Goal: Information Seeking & Learning: Learn about a topic

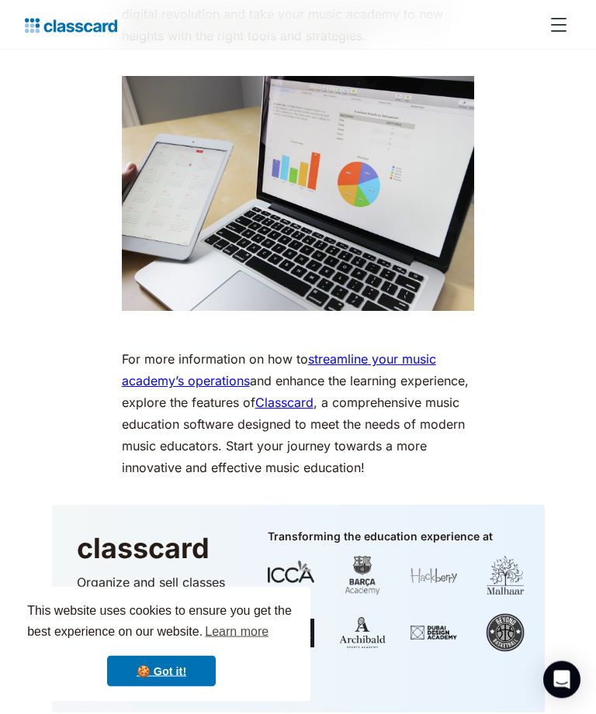
scroll to position [7266, 0]
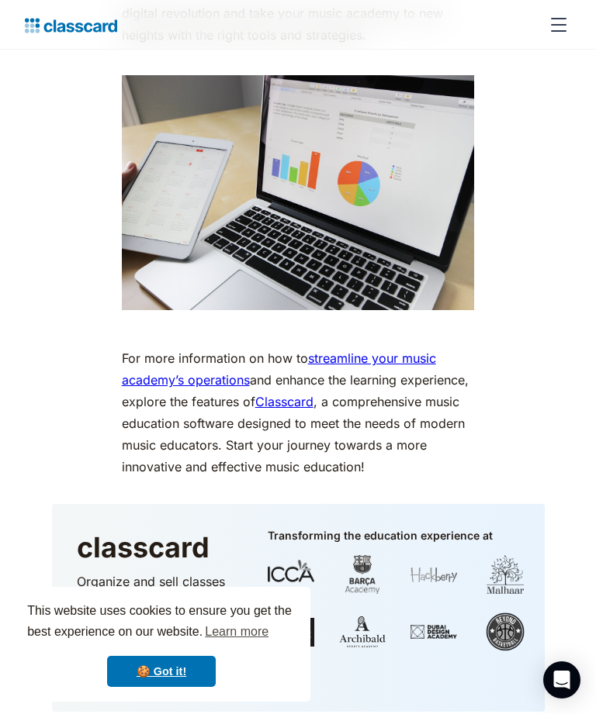
click at [52, 26] on img "home" at bounding box center [71, 26] width 92 height 22
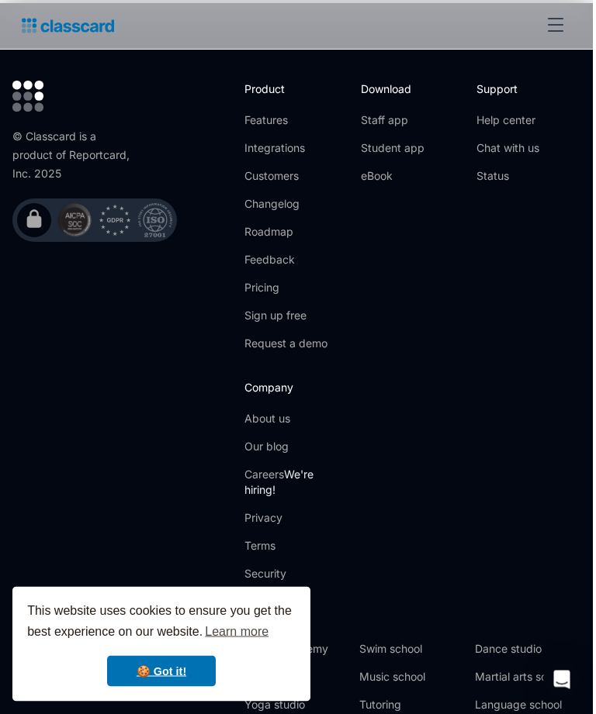
scroll to position [5742, 3]
click at [264, 280] on link "Pricing" at bounding box center [285, 288] width 83 height 16
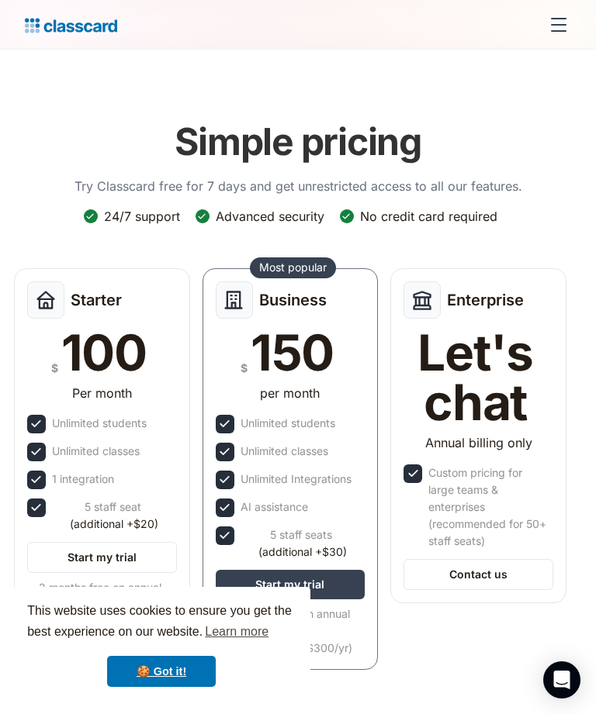
click at [90, 22] on img "home" at bounding box center [71, 26] width 92 height 22
